Goal: Task Accomplishment & Management: Manage account settings

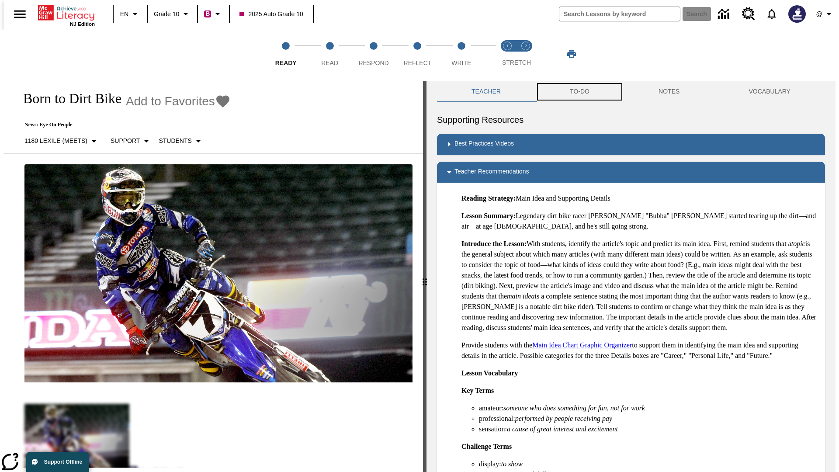
click at [579, 92] on button "TO-DO" at bounding box center [580, 91] width 89 height 21
